Goal: Use online tool/utility: Utilize a website feature to perform a specific function

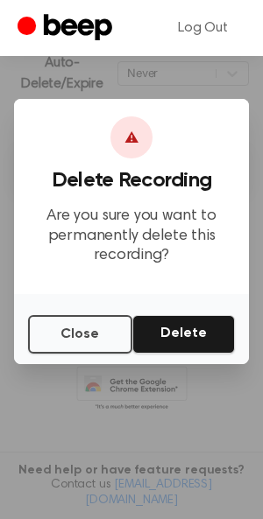
scroll to position [272, 0]
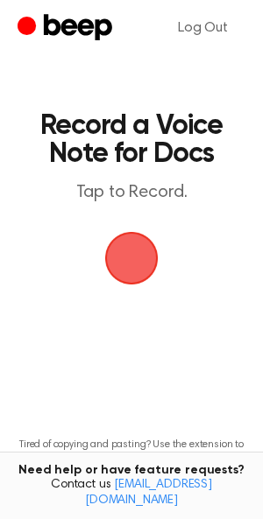
click at [145, 253] on span "button" at bounding box center [131, 258] width 72 height 72
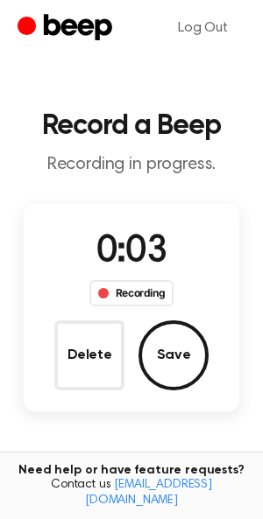
click at [147, 303] on div "Recording" at bounding box center [131, 293] width 85 height 26
click at [147, 274] on div "0:04 Recording" at bounding box center [131, 265] width 113 height 81
click at [139, 285] on div "Recording" at bounding box center [131, 293] width 85 height 26
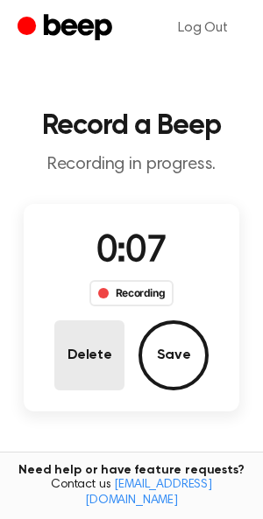
click at [87, 357] on button "Delete" at bounding box center [89, 355] width 70 height 70
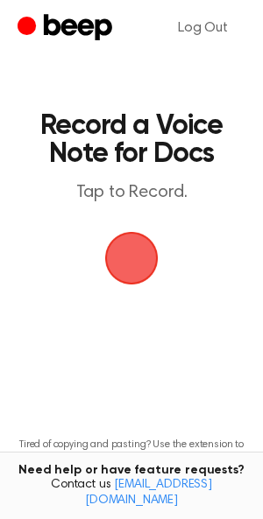
click at [139, 262] on span "button" at bounding box center [131, 258] width 53 height 53
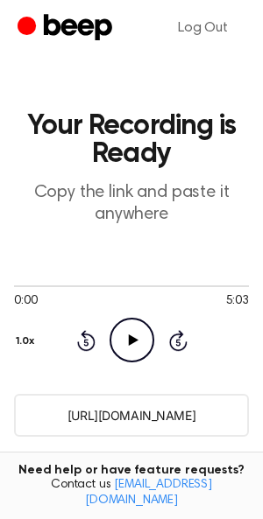
click at [91, 413] on input "https://beep.audio/ZTEwbau" at bounding box center [131, 415] width 235 height 43
click at [102, 414] on input "https://beep.audio/ZTEwbau" at bounding box center [131, 415] width 235 height 43
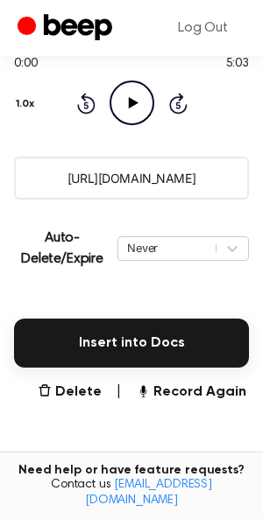
scroll to position [229, 0]
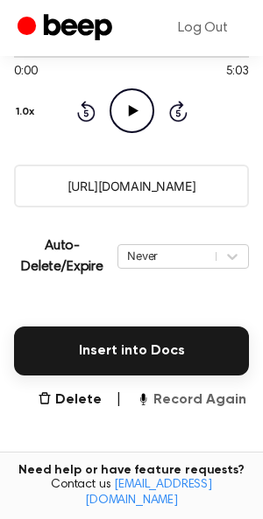
click at [152, 403] on button "Record Again" at bounding box center [191, 400] width 110 height 21
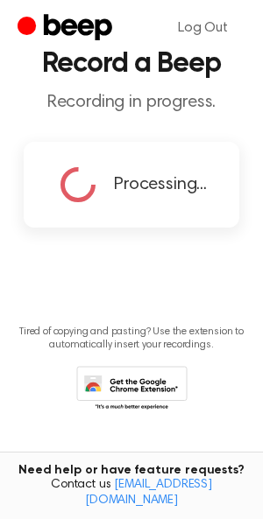
scroll to position [0, 0]
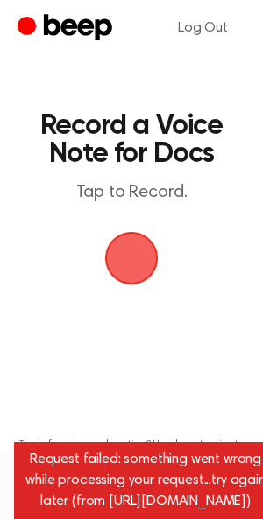
click at [131, 251] on span "button" at bounding box center [131, 258] width 53 height 53
click at [145, 258] on span "button" at bounding box center [131, 258] width 49 height 49
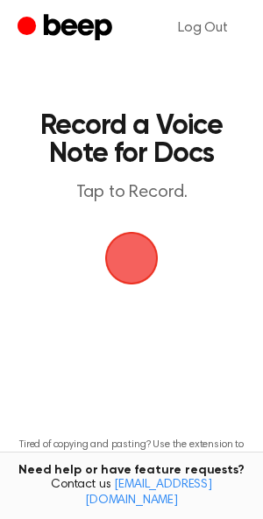
click at [137, 263] on span "button" at bounding box center [131, 258] width 72 height 72
